Goal: Check status

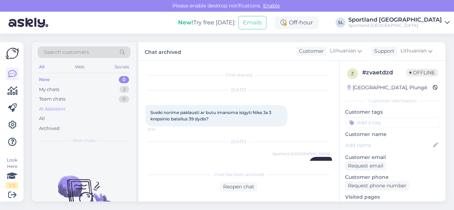
scroll to position [114, 0]
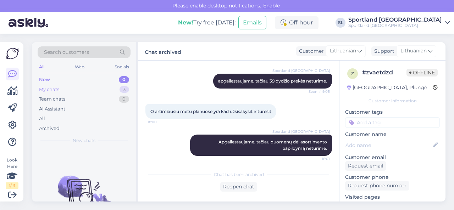
click at [84, 87] on div "My chats 3" at bounding box center [84, 90] width 93 height 10
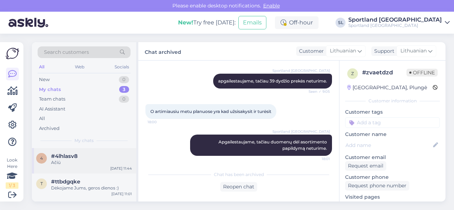
click at [84, 168] on div "4 #4lhlasv8 Ačiū [DATE] 11:44" at bounding box center [84, 161] width 104 height 26
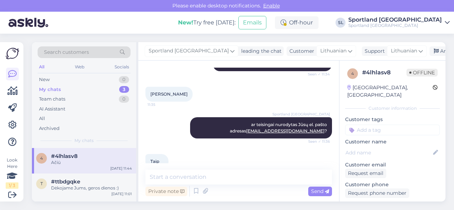
scroll to position [166, 0]
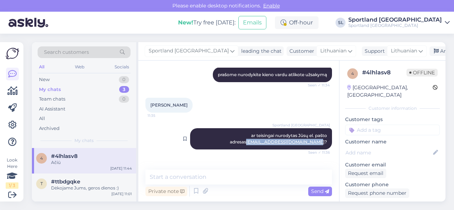
drag, startPoint x: 248, startPoint y: 142, endPoint x: 316, endPoint y: 143, distance: 67.8
click at [316, 143] on div "Sportland [GEOGRAPHIC_DATA] ar teisingai nurodytas Jūsų el. pašto adresas [EMAI…" at bounding box center [261, 138] width 142 height 21
copy link "[EMAIL_ADDRESS][DOMAIN_NAME]"
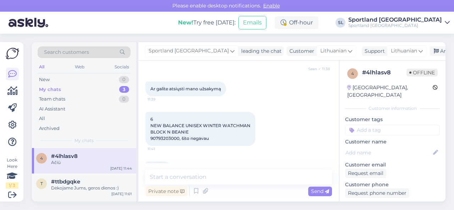
scroll to position [415, 0]
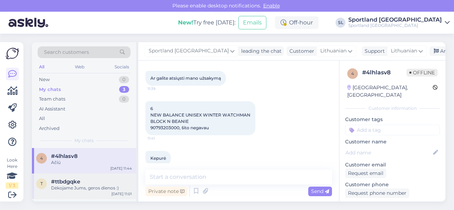
click at [81, 185] on div "Dėkojame Jums, geros dienos :)" at bounding box center [91, 188] width 81 height 6
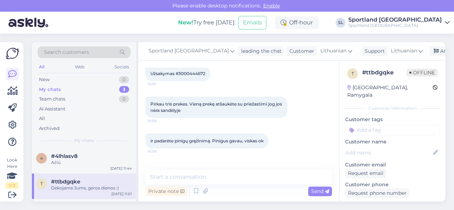
scroll to position [29, 0]
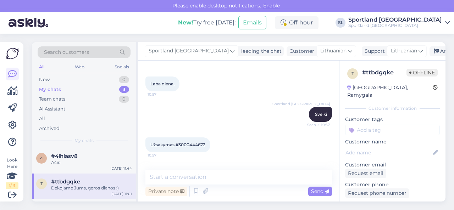
click at [192, 143] on span "Užsakymas #3000444672" at bounding box center [177, 144] width 55 height 5
copy span "3000444672"
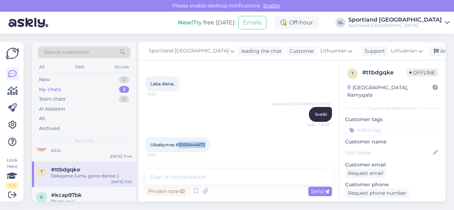
scroll to position [22, 0]
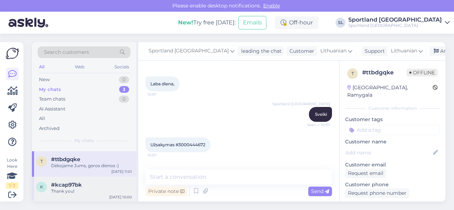
click at [76, 192] on div "Thank you!" at bounding box center [91, 191] width 81 height 6
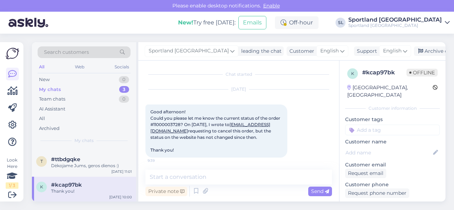
scroll to position [0, 0]
click at [167, 126] on span "Good afternoon! Could you please let me know the current status of the order #1…" at bounding box center [215, 132] width 131 height 44
copy span "11000003728"
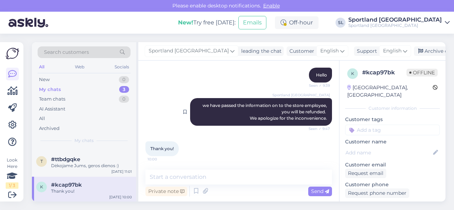
scroll to position [107, 0]
